Goal: Task Accomplishment & Management: Complete application form

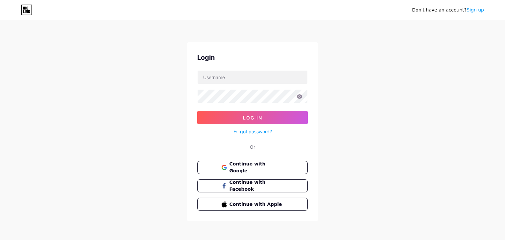
click at [484, 10] on div "Don't have an account? Sign up" at bounding box center [252, 10] width 505 height 11
click at [479, 10] on link "Sign up" at bounding box center [474, 9] width 17 height 5
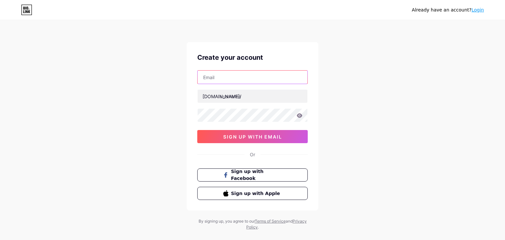
click at [220, 82] on input "text" at bounding box center [252, 77] width 110 height 13
type input "[EMAIL_ADDRESS][DOMAIN_NAME]"
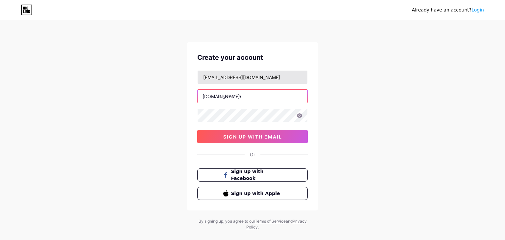
type input "²"
type input "lba"
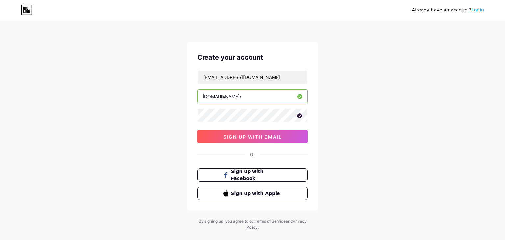
click at [301, 114] on icon at bounding box center [300, 115] width 6 height 4
click at [273, 140] on button "sign up with email" at bounding box center [252, 136] width 110 height 13
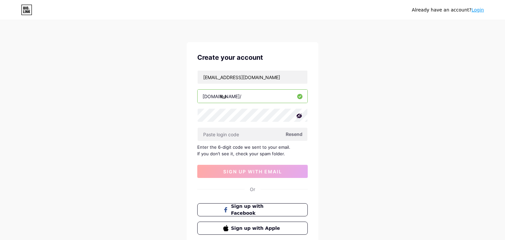
click at [297, 135] on span "Resend" at bounding box center [294, 134] width 17 height 7
click at [224, 136] on input "text" at bounding box center [252, 134] width 110 height 13
paste input "125715"
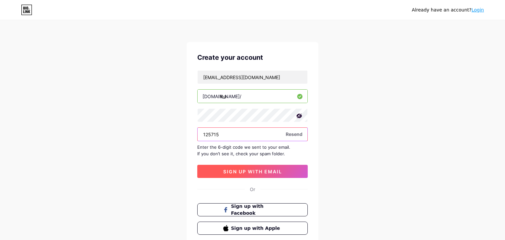
type input "125715"
click at [233, 169] on span "sign up with email" at bounding box center [252, 172] width 59 height 6
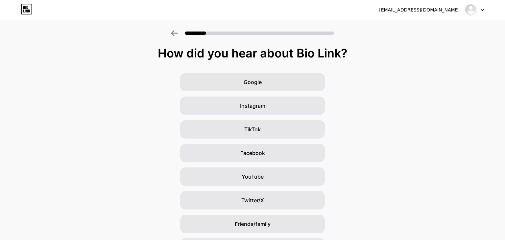
scroll to position [43, 0]
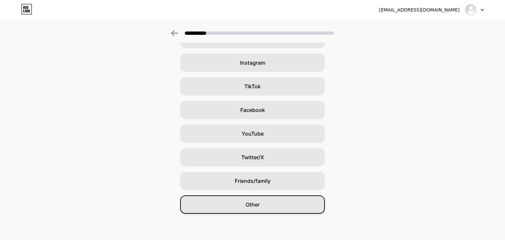
click at [287, 207] on div "Other" at bounding box center [252, 205] width 145 height 18
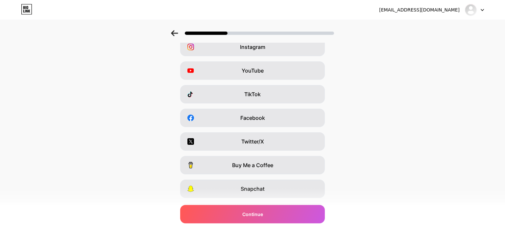
scroll to position [0, 0]
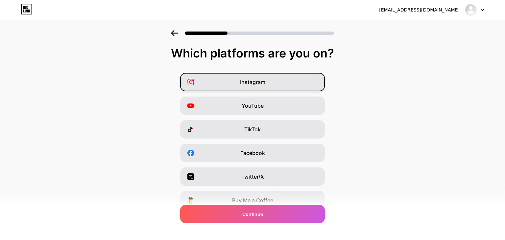
click at [270, 89] on div "Instagram" at bounding box center [252, 82] width 145 height 18
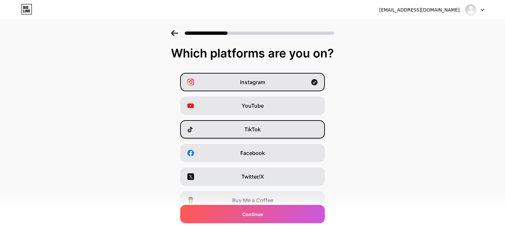
click at [268, 131] on div "TikTok" at bounding box center [252, 129] width 145 height 18
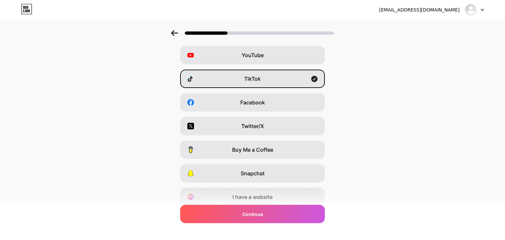
scroll to position [76, 0]
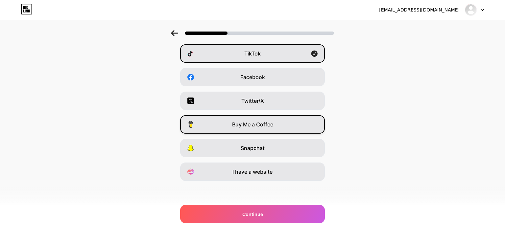
click at [268, 127] on span "Buy Me a Coffee" at bounding box center [252, 125] width 41 height 8
click at [269, 129] on div "Buy Me a Coffee" at bounding box center [252, 124] width 145 height 18
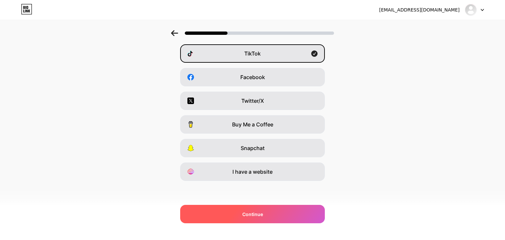
click at [274, 215] on div "Continue" at bounding box center [252, 214] width 145 height 18
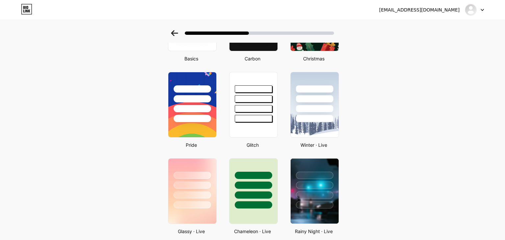
scroll to position [0, 0]
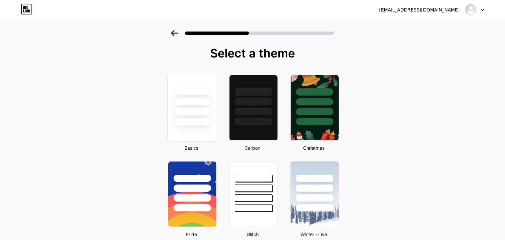
click at [214, 134] on div at bounding box center [192, 108] width 50 height 68
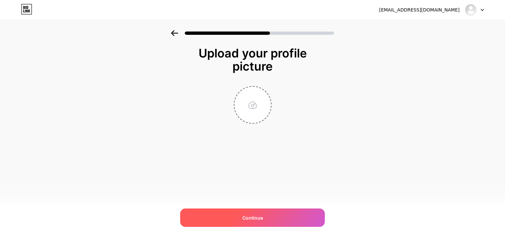
click at [274, 219] on div "Continue" at bounding box center [252, 218] width 145 height 18
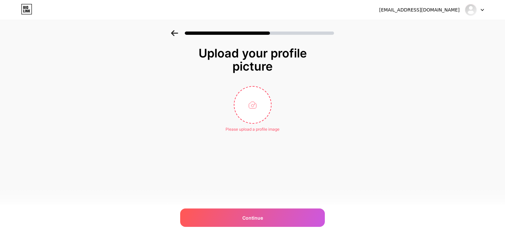
click at [184, 98] on div "Upload your profile picture Please upload a profile image Continue" at bounding box center [252, 97] width 505 height 135
click at [259, 105] on input "file" at bounding box center [252, 105] width 36 height 36
click at [251, 112] on input "file" at bounding box center [252, 105] width 36 height 36
type input "C:\fakepath\Capture d’écran [DATE] 140248.png"
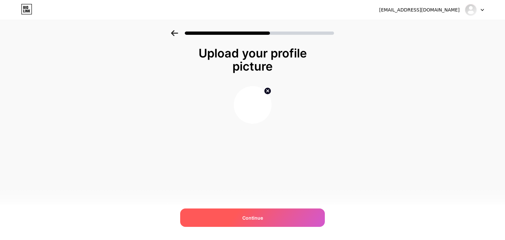
click at [249, 219] on span "Continue" at bounding box center [252, 218] width 21 height 7
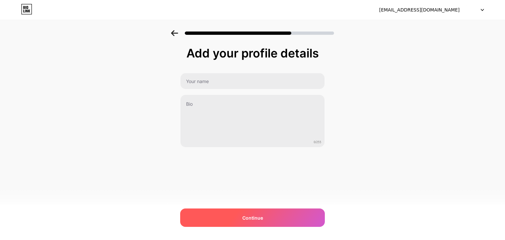
click at [273, 223] on div "Continue" at bounding box center [252, 218] width 145 height 18
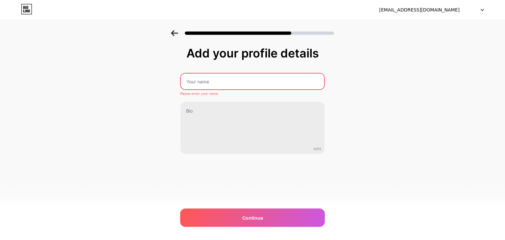
click at [212, 84] on input "text" at bounding box center [252, 82] width 143 height 16
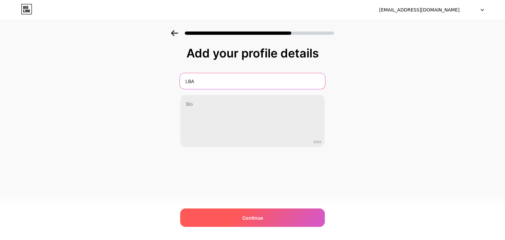
type input "LBA"
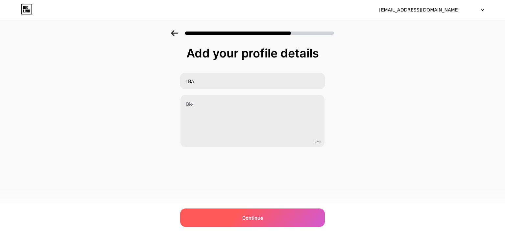
click at [243, 219] on span "Continue" at bounding box center [252, 218] width 21 height 7
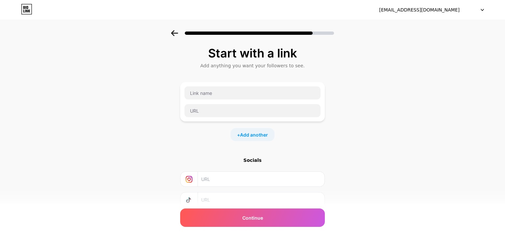
click at [219, 182] on input "text" at bounding box center [260, 179] width 119 height 15
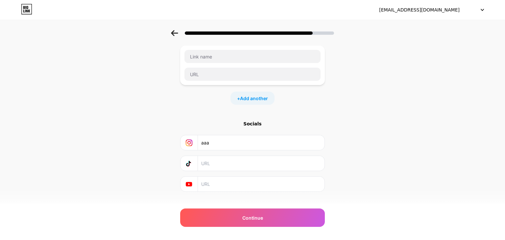
scroll to position [46, 0]
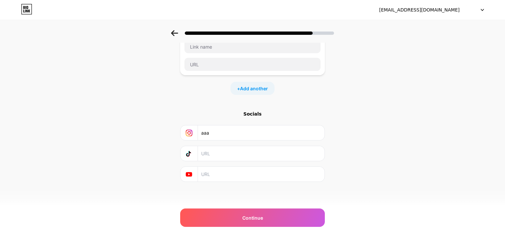
type input "aaa"
click at [207, 157] on input "text" at bounding box center [260, 153] width 119 height 15
type input "aaa"
click at [210, 175] on input "text" at bounding box center [260, 174] width 119 height 15
type input "a"
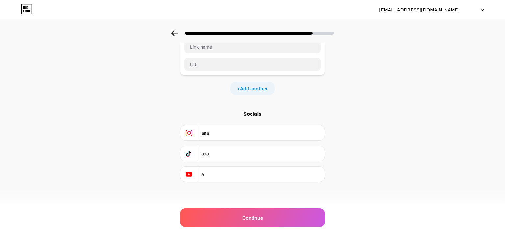
click at [218, 179] on input "a" at bounding box center [260, 174] width 119 height 15
click at [218, 178] on input "a" at bounding box center [260, 174] width 119 height 15
click at [217, 155] on input "aaa" at bounding box center [260, 153] width 119 height 15
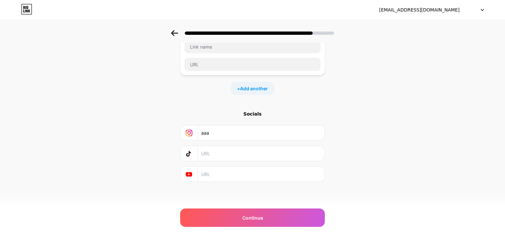
click at [216, 137] on input "aaa" at bounding box center [260, 133] width 119 height 15
click at [216, 136] on input "aaa" at bounding box center [260, 133] width 119 height 15
click at [200, 106] on div "Start with a link Add anything you want your followers to see. + Add another So…" at bounding box center [252, 91] width 145 height 182
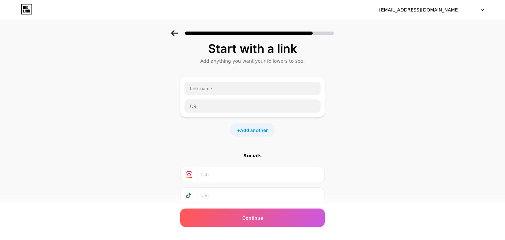
scroll to position [0, 0]
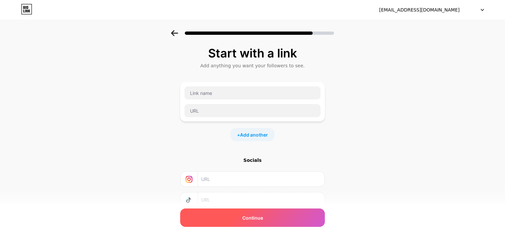
click at [259, 216] on span "Continue" at bounding box center [252, 218] width 21 height 7
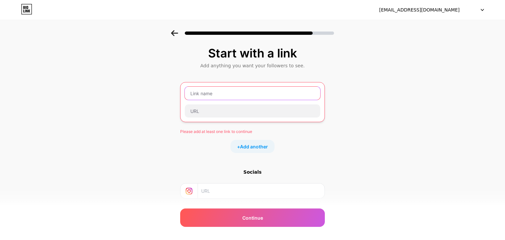
click at [222, 92] on input "text" at bounding box center [252, 93] width 135 height 13
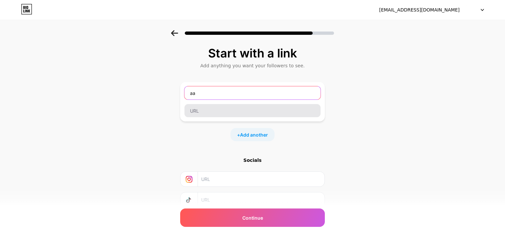
type input "aa"
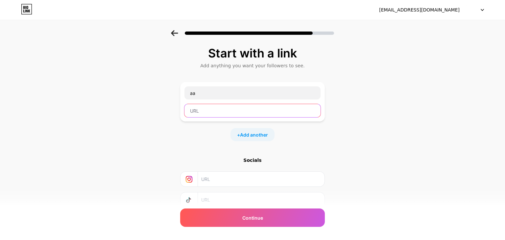
click at [213, 113] on input "text" at bounding box center [252, 110] width 136 height 13
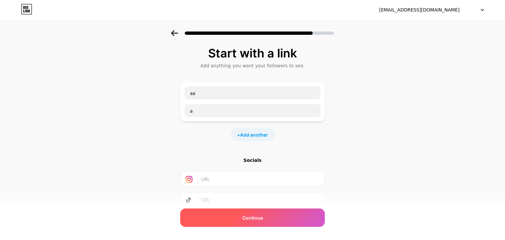
click at [257, 219] on span "Continue" at bounding box center [252, 218] width 21 height 7
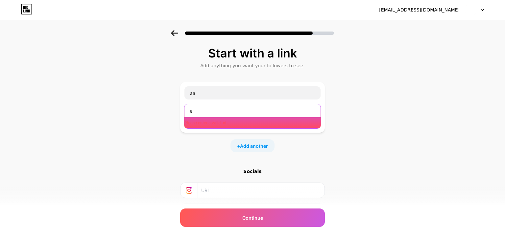
drag, startPoint x: 213, startPoint y: 112, endPoint x: 166, endPoint y: 112, distance: 46.3
click at [184, 112] on input "a" at bounding box center [252, 110] width 136 height 13
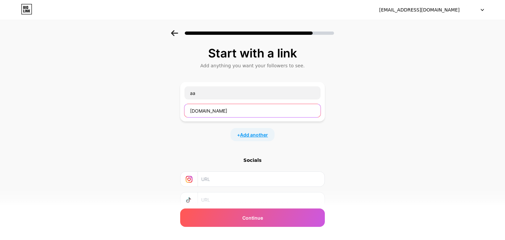
type input "[DOMAIN_NAME]"
click at [260, 135] on span "Add another" at bounding box center [254, 134] width 28 height 7
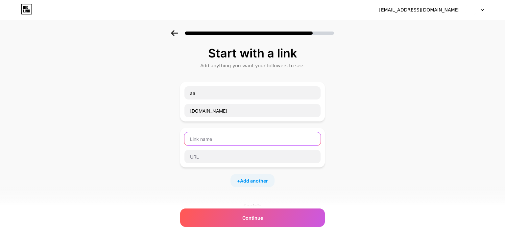
click at [215, 136] on input "text" at bounding box center [252, 138] width 136 height 13
type input "bb"
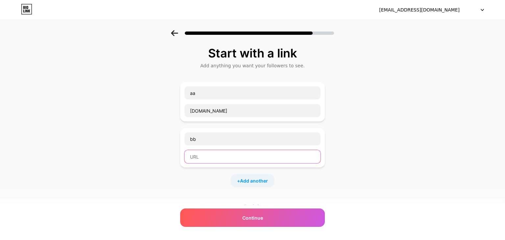
click at [231, 160] on input "text" at bounding box center [252, 156] width 136 height 13
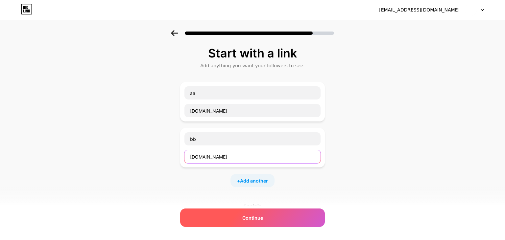
type input "[DOMAIN_NAME]"
click at [246, 221] on span "Continue" at bounding box center [252, 218] width 21 height 7
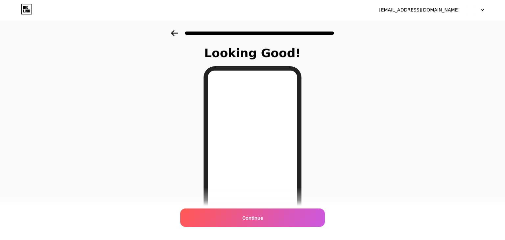
scroll to position [90, 0]
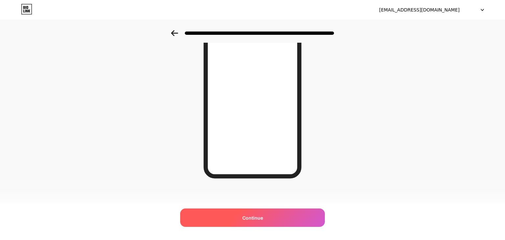
click at [225, 210] on div "Continue" at bounding box center [252, 218] width 145 height 18
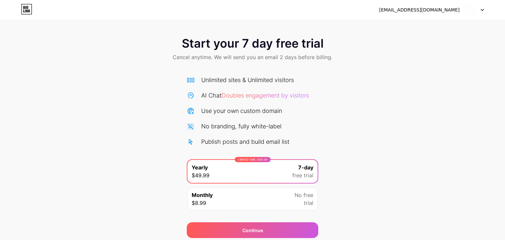
scroll to position [24, 0]
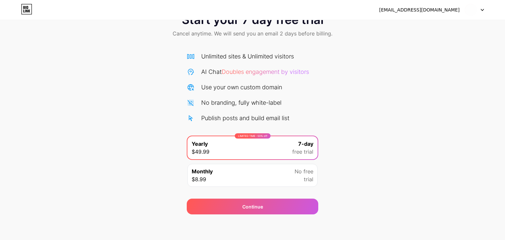
click at [273, 182] on div "Monthly $8.99 No free trial" at bounding box center [252, 175] width 130 height 23
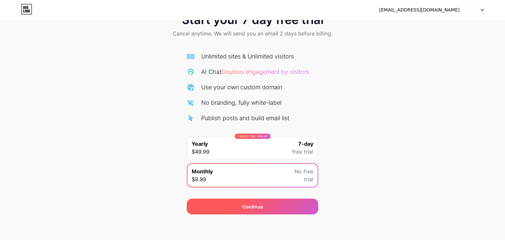
click at [302, 208] on div "Continue" at bounding box center [252, 207] width 131 height 16
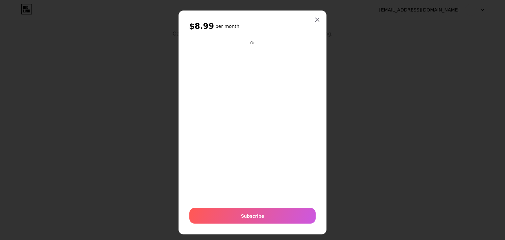
scroll to position [0, 0]
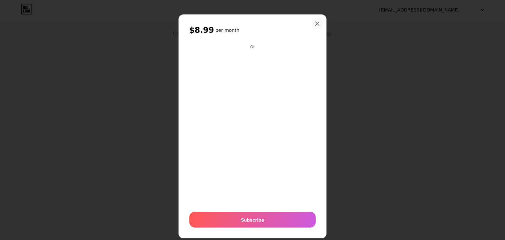
click at [318, 22] on icon at bounding box center [316, 23] width 5 height 5
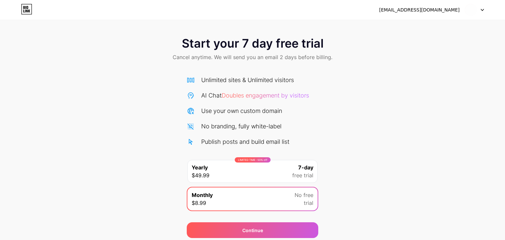
click at [482, 10] on icon at bounding box center [482, 10] width 3 height 2
click at [426, 30] on li "Logout" at bounding box center [442, 27] width 81 height 18
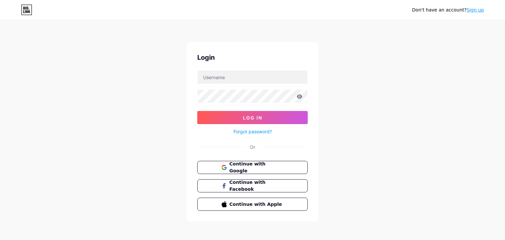
click at [30, 12] on icon at bounding box center [26, 10] width 11 height 11
